Goal: Task Accomplishment & Management: Use online tool/utility

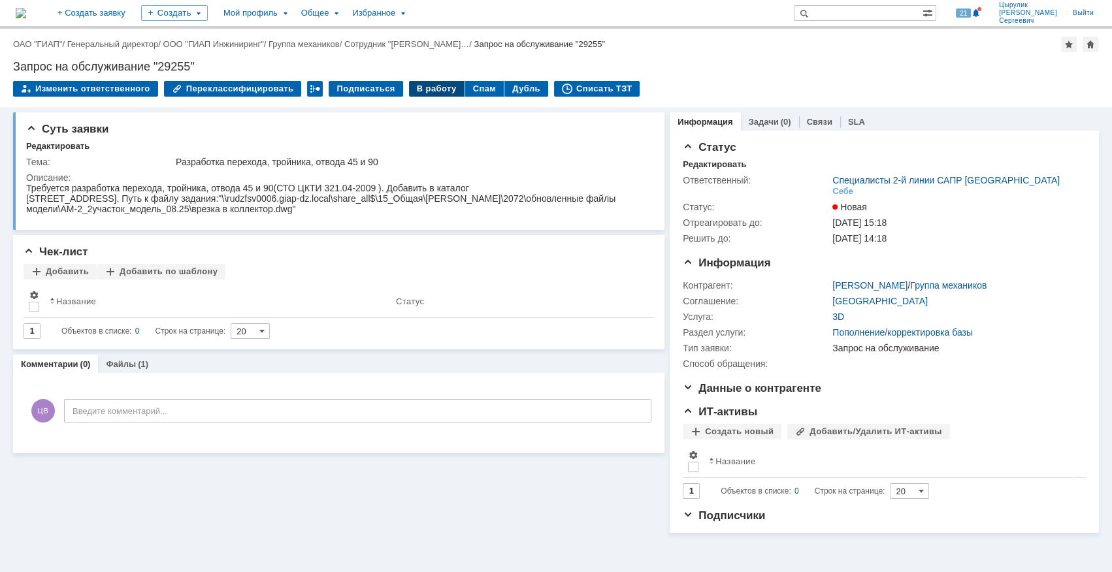
click at [422, 90] on div "В работу" at bounding box center [437, 89] width 56 height 16
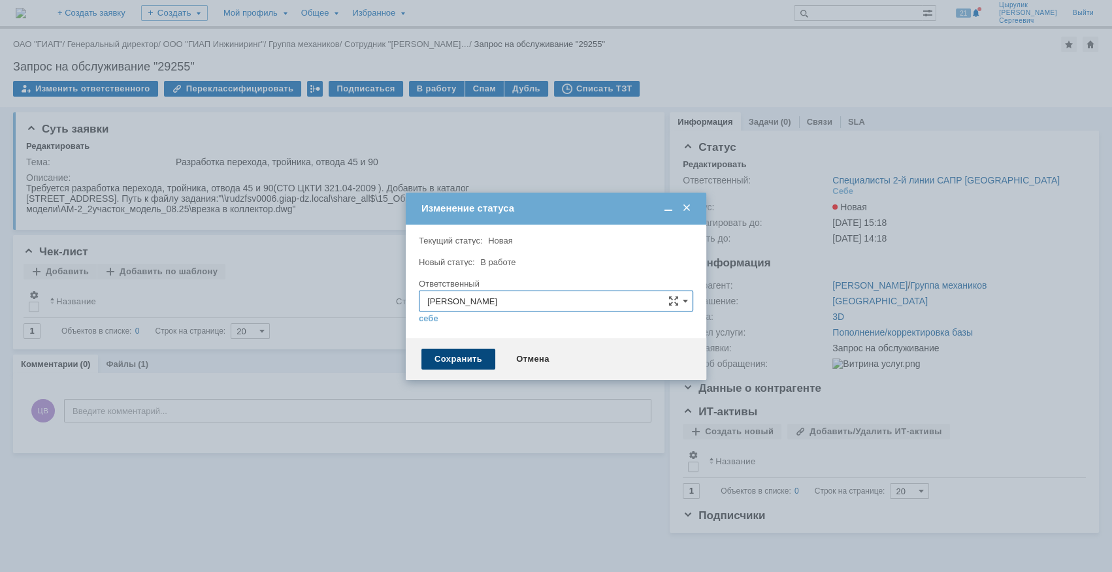
click at [471, 359] on div "Сохранить" at bounding box center [459, 359] width 74 height 21
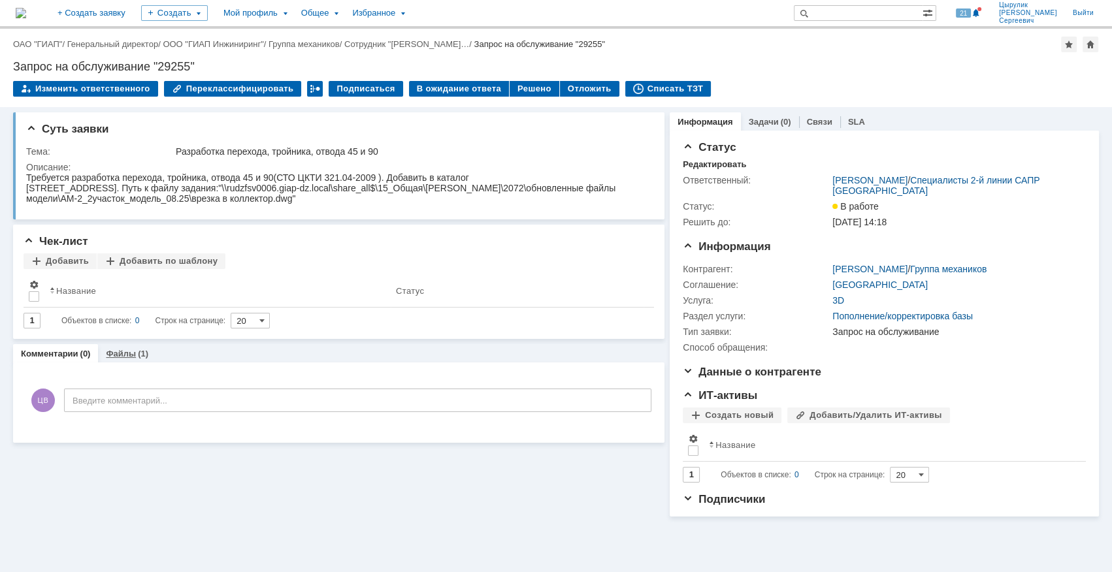
click at [115, 355] on link "Файлы" at bounding box center [121, 354] width 30 height 10
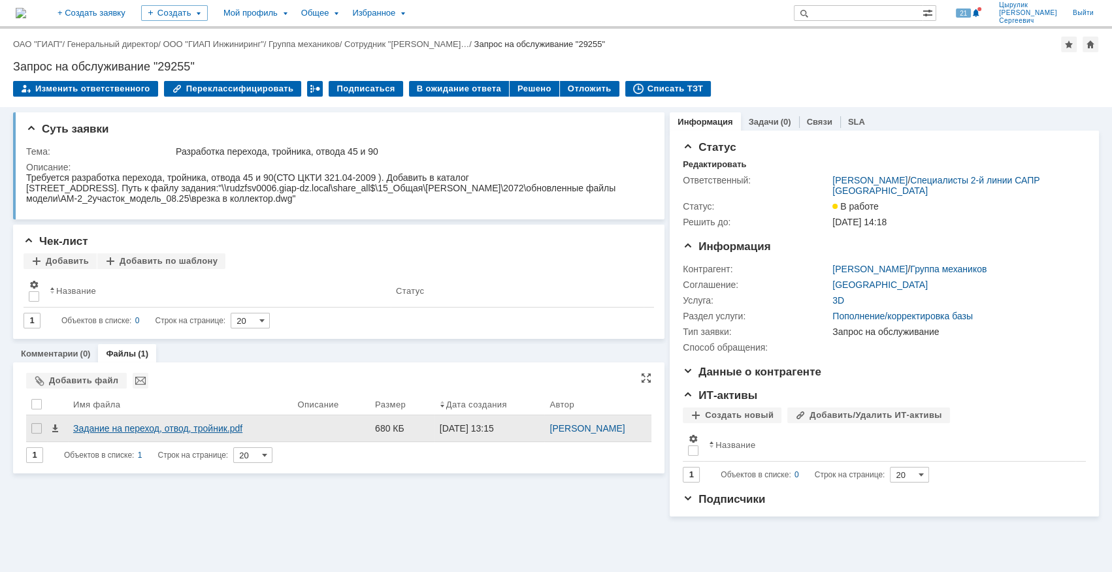
click at [120, 433] on div "Задание на переход, отвод, тройник.pdf" at bounding box center [180, 429] width 225 height 26
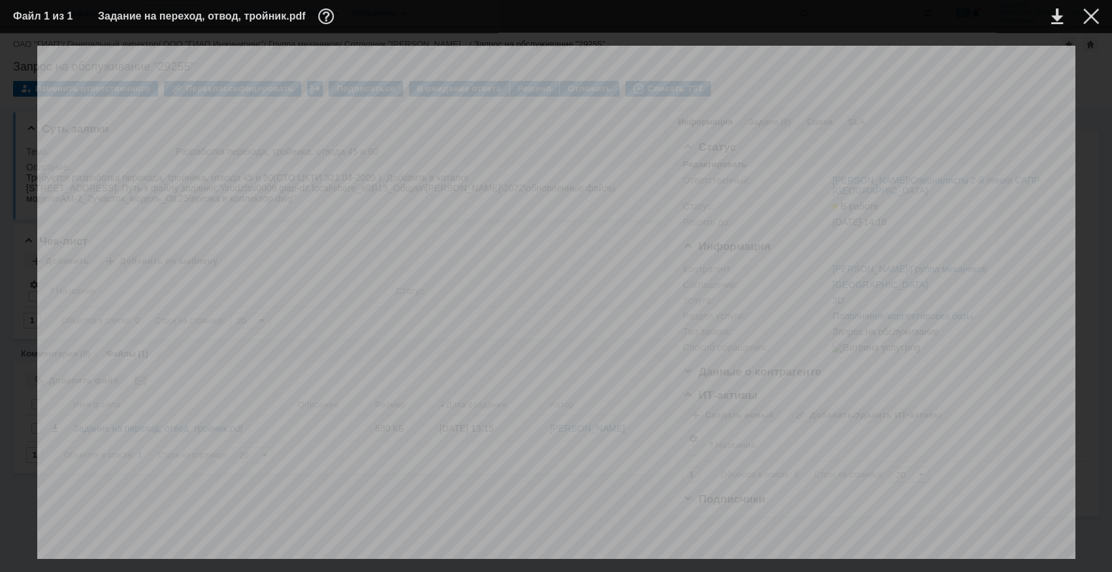
scroll to position [261, 0]
click at [1060, 19] on link at bounding box center [1057, 16] width 12 height 16
click at [1084, 16] on div at bounding box center [1092, 16] width 16 height 16
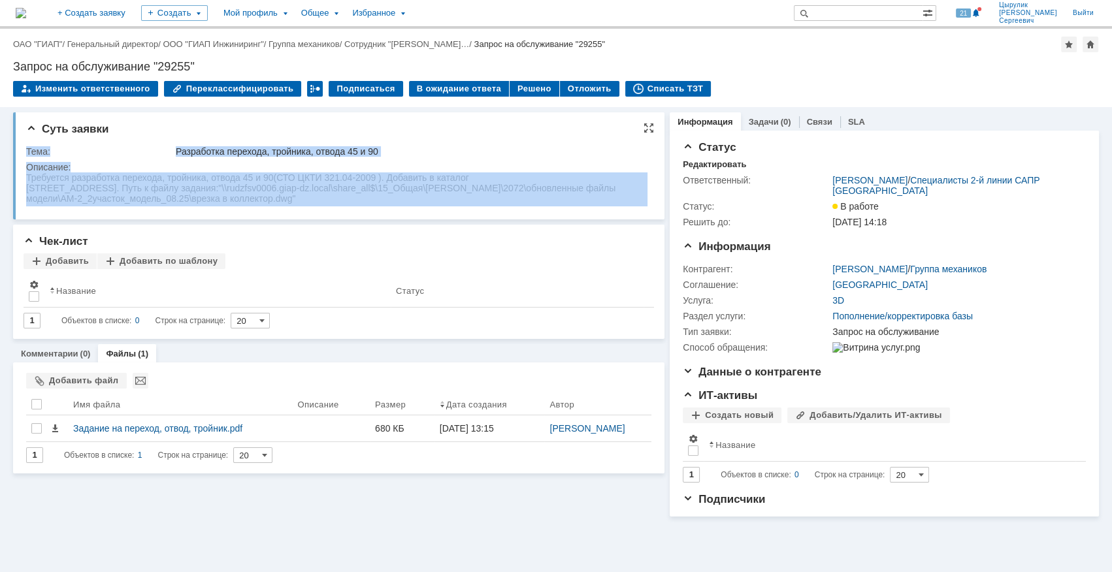
drag, startPoint x: 51, startPoint y: 359, endPoint x: 42, endPoint y: 189, distance: 170.8
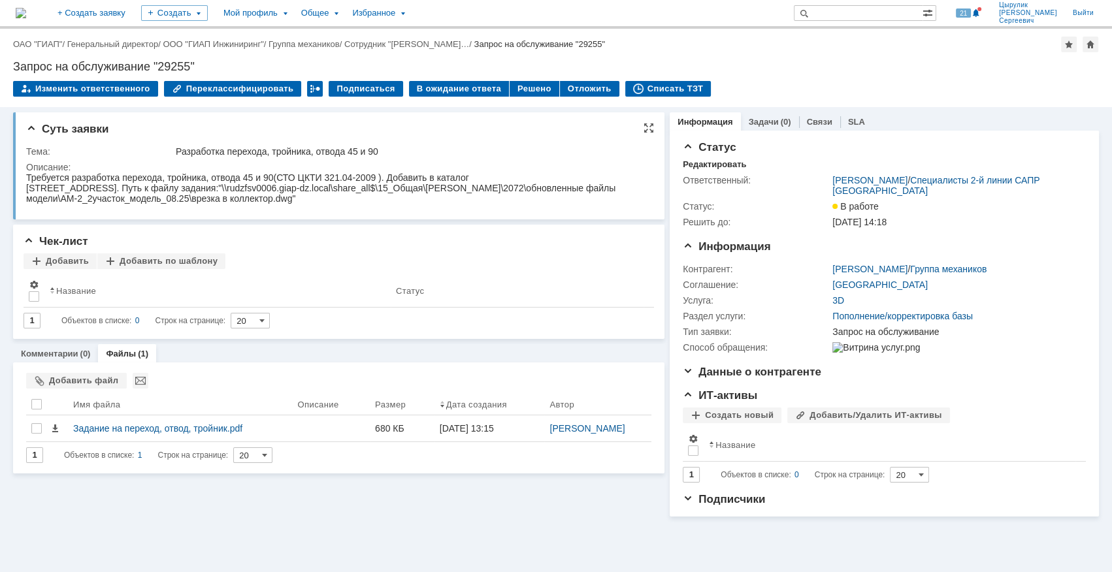
click at [42, 189] on div "40C1F, к работе 2072. Путь к файлу задания:"\\rudzfsv0006.giap-dz.local\share_a…" at bounding box center [336, 193] width 621 height 21
drag, startPoint x: 26, startPoint y: 188, endPoint x: 51, endPoint y: 188, distance: 24.8
click at [51, 188] on div "40C1F, к работе 2072. Путь к файлу задания:"\\rudzfsv0006.giap-dz.local\share_a…" at bounding box center [336, 193] width 621 height 21
click at [511, 90] on div "Решено" at bounding box center [535, 89] width 50 height 16
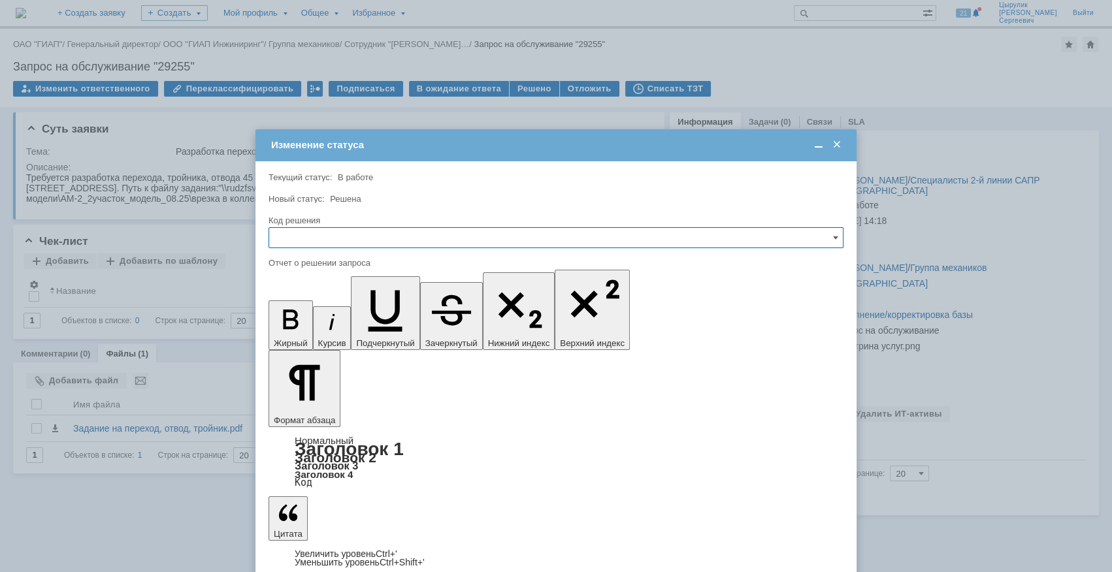
click at [440, 235] on input "text" at bounding box center [556, 237] width 575 height 21
click at [363, 324] on span "Решено" at bounding box center [556, 326] width 558 height 10
type input "Решено"
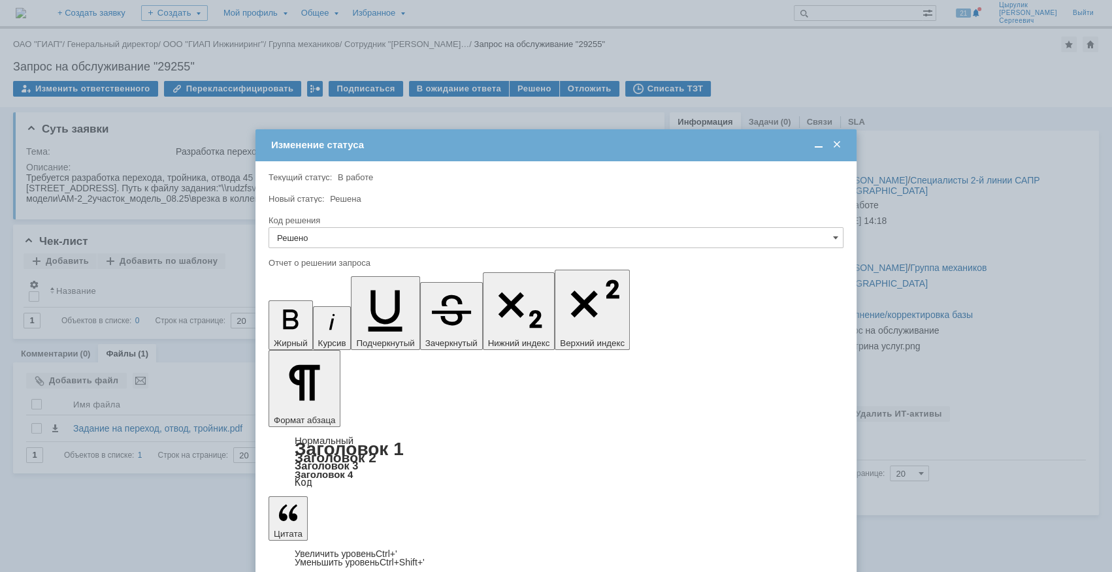
scroll to position [225, 4]
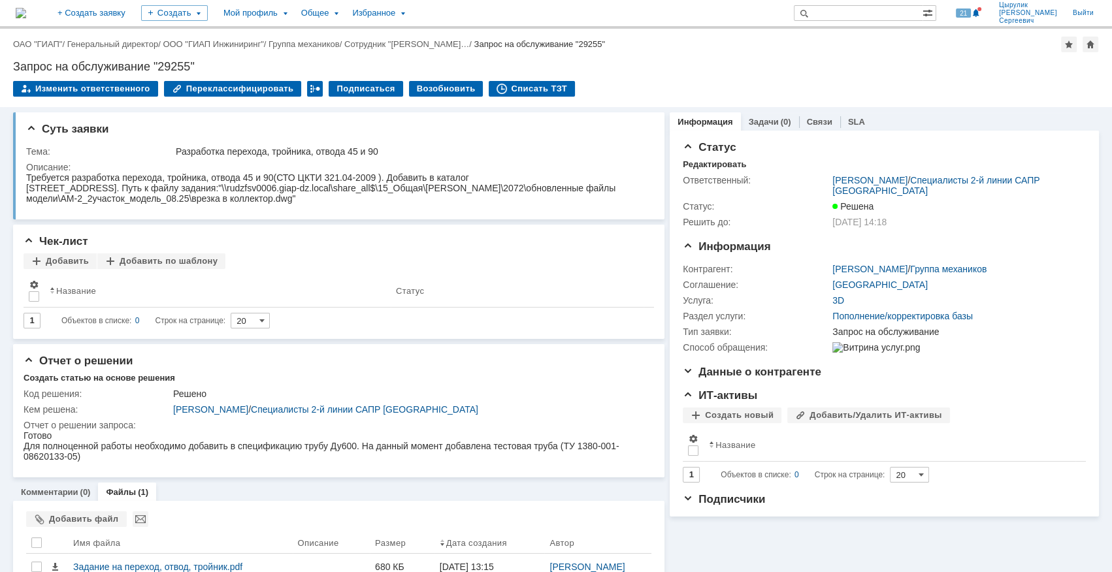
scroll to position [0, 0]
